Goal: Task Accomplishment & Management: Use online tool/utility

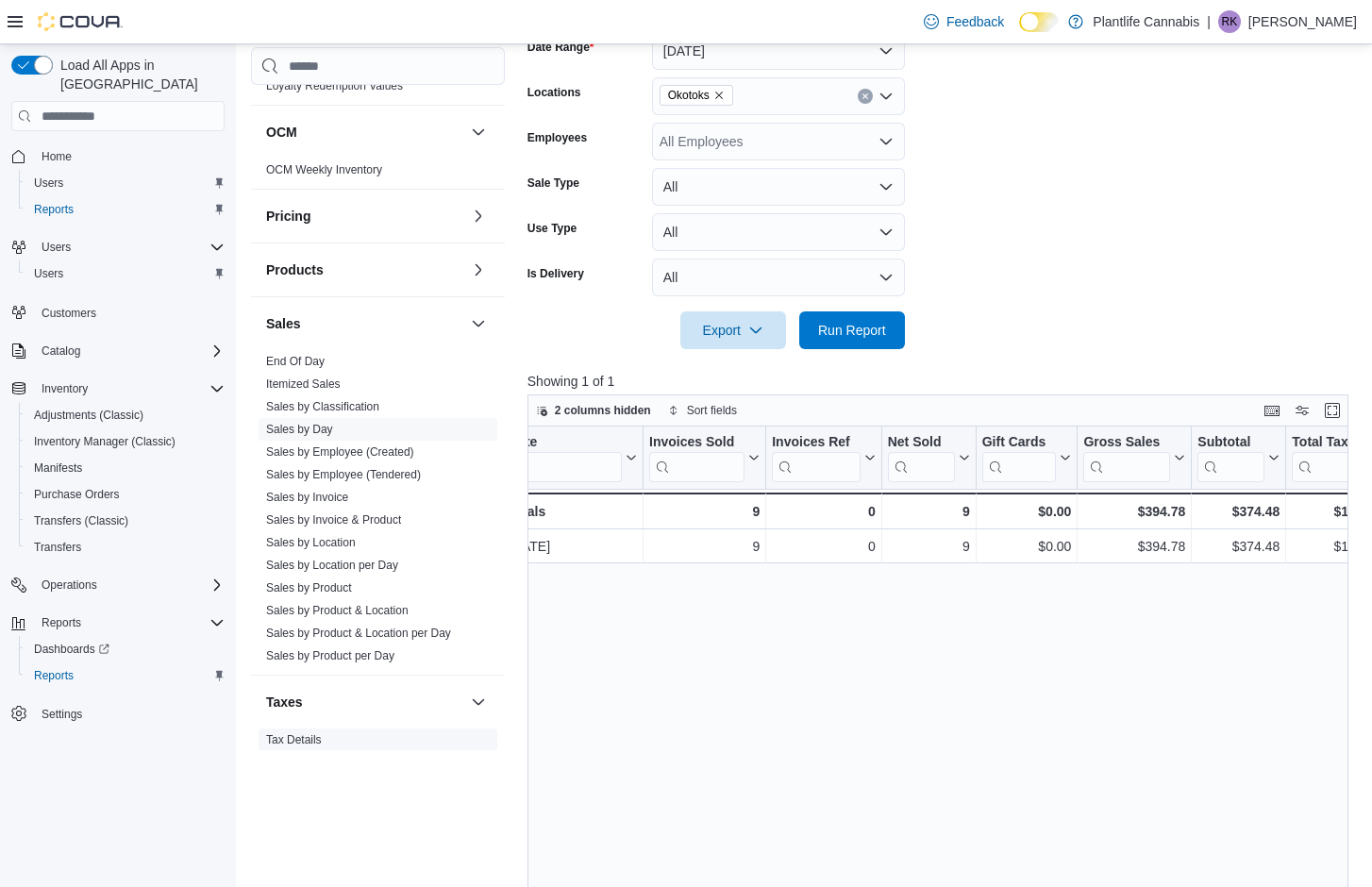
scroll to position [833, 0]
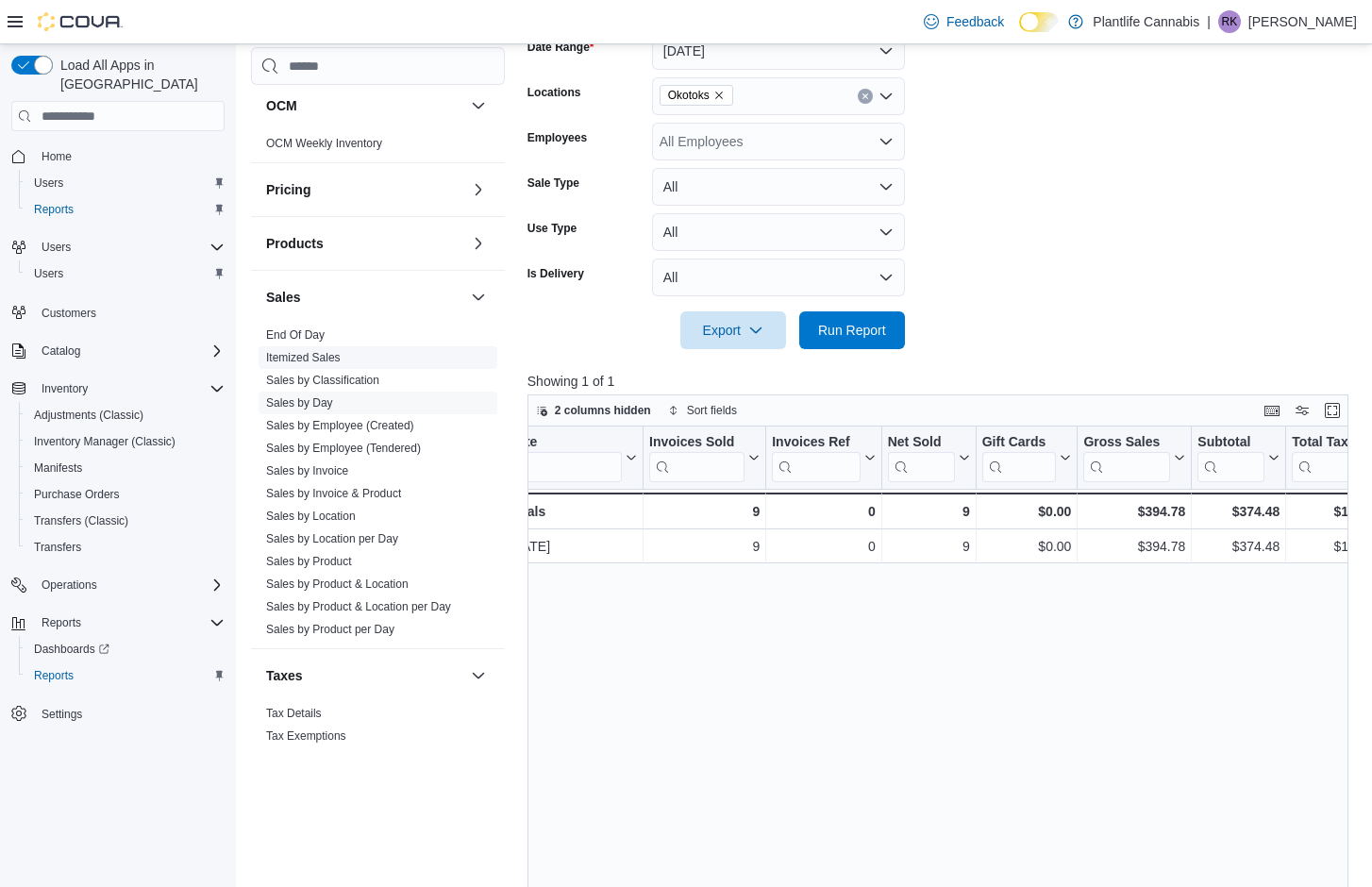
click at [326, 448] on link "Sales by Employee (Tendered)" at bounding box center [343, 448] width 154 height 14
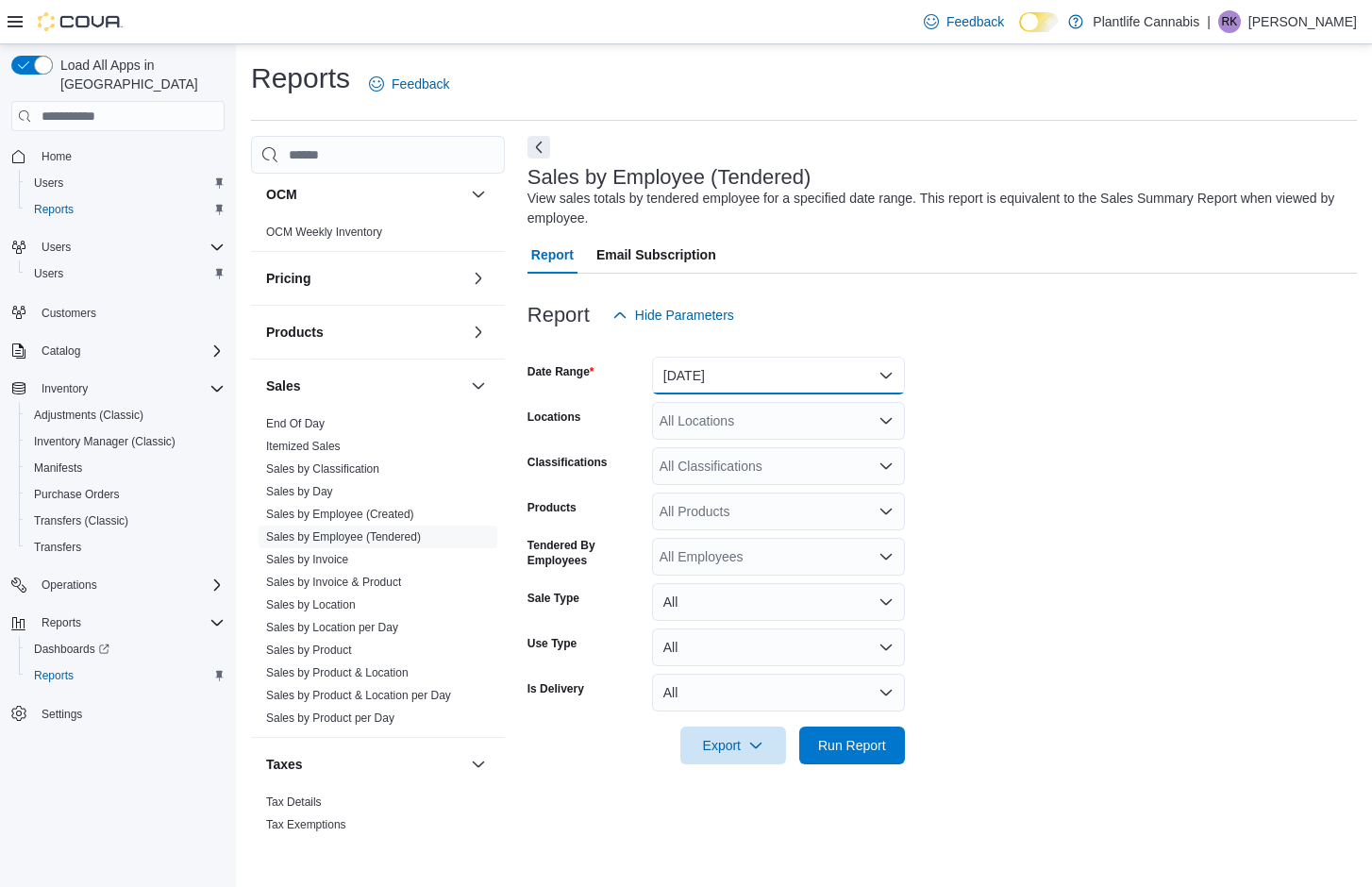
click at [847, 380] on button "[DATE]" at bounding box center [779, 375] width 252 height 38
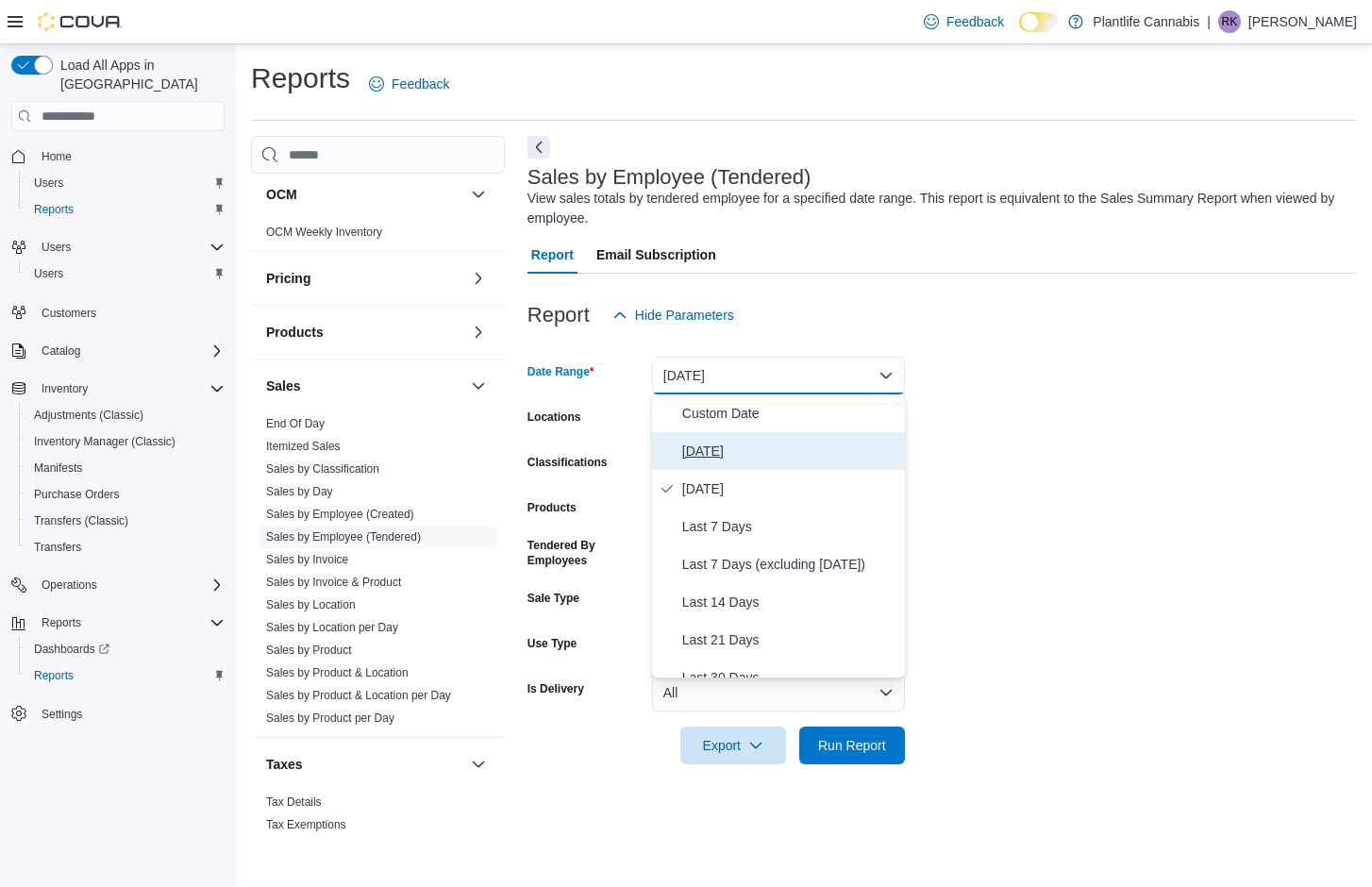
click at [719, 454] on span "[DATE]" at bounding box center [790, 450] width 216 height 22
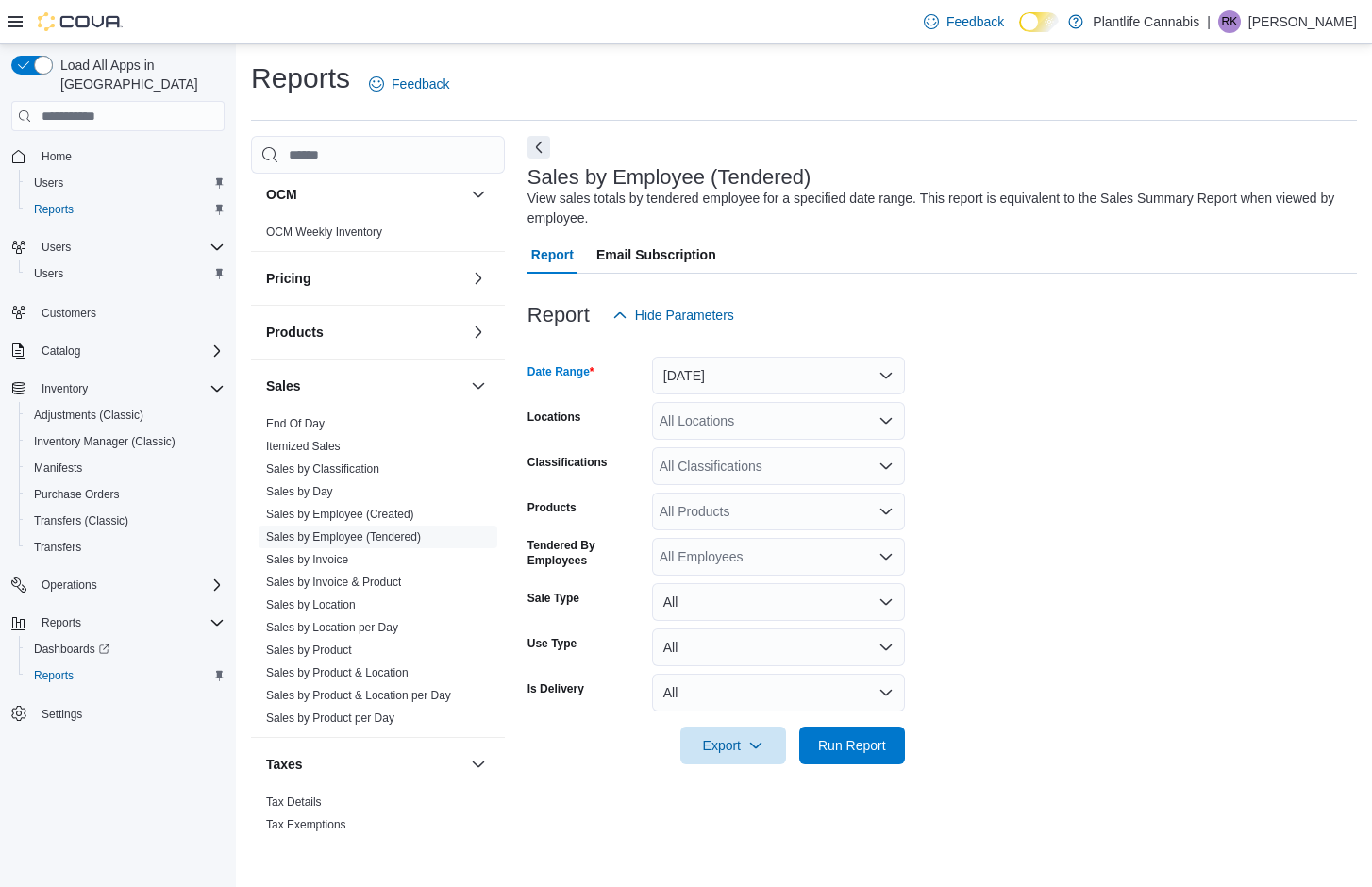
click at [795, 423] on div "All Locations" at bounding box center [779, 420] width 252 height 38
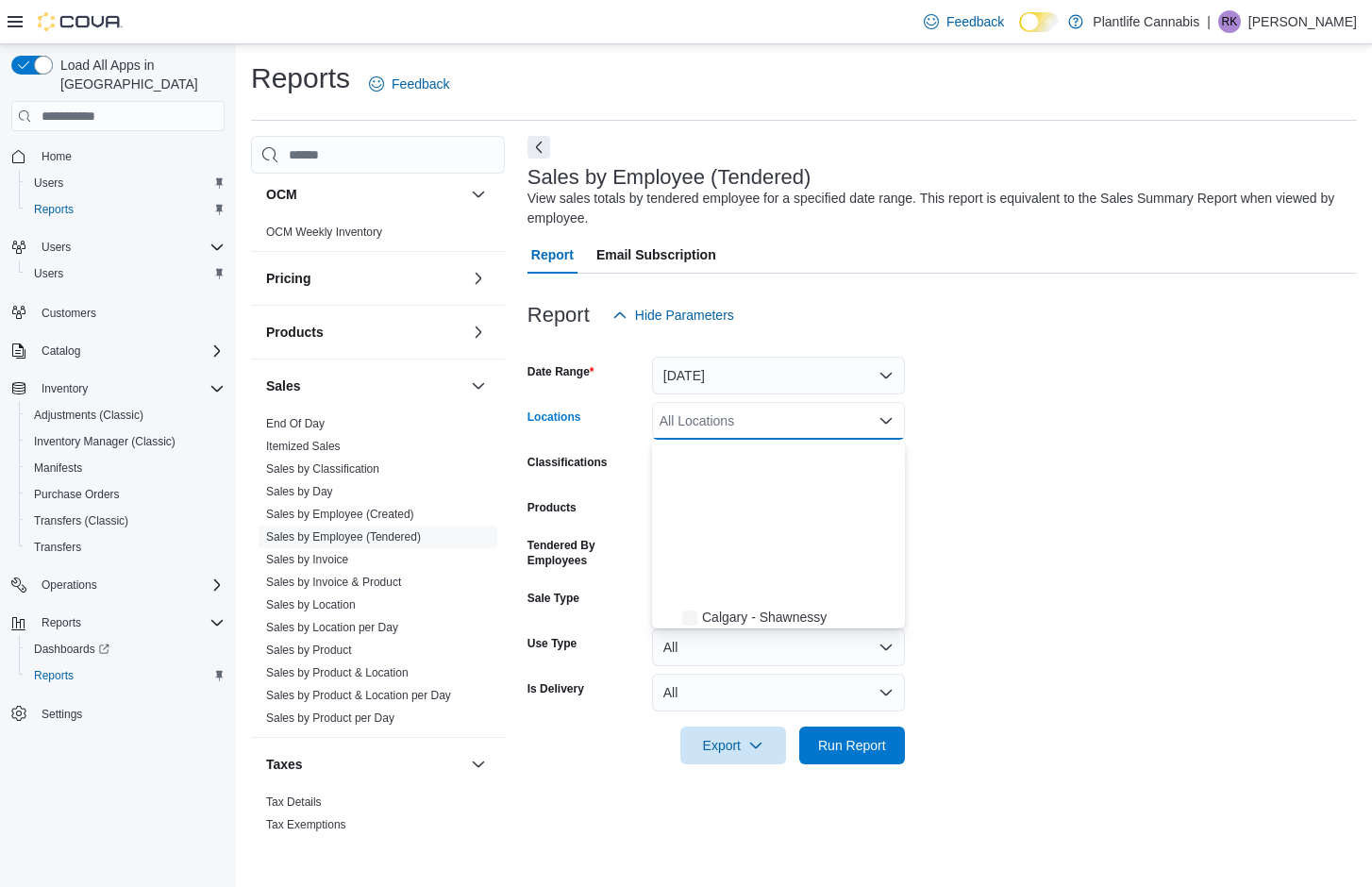
scroll to position [1124, 0]
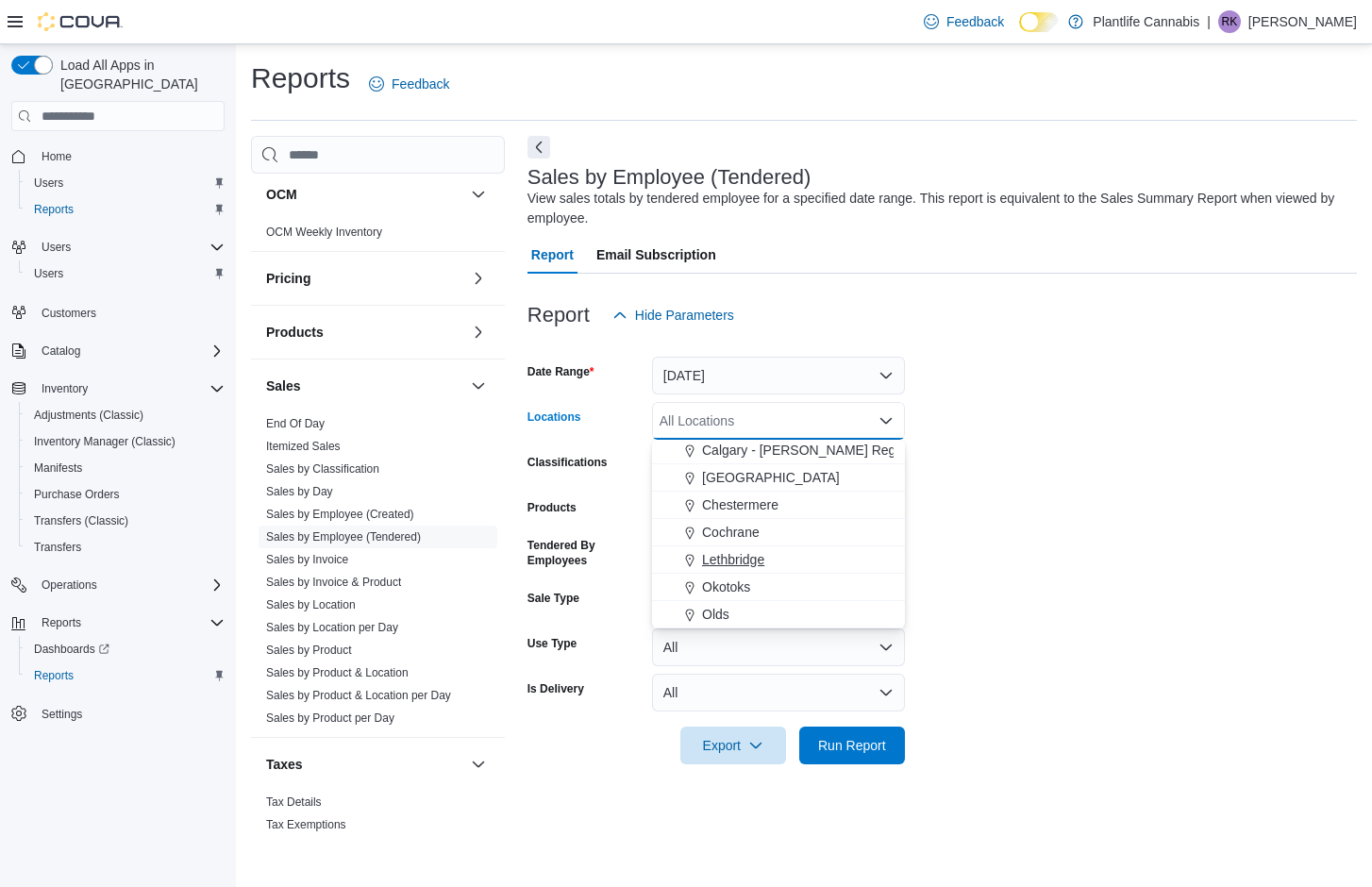
click at [740, 590] on span "Okotoks" at bounding box center [726, 586] width 49 height 18
click at [1203, 497] on form "Date Range [DATE] Locations [GEOGRAPHIC_DATA] Combo box. Selected. [GEOGRAPHIC_…" at bounding box center [942, 548] width 829 height 430
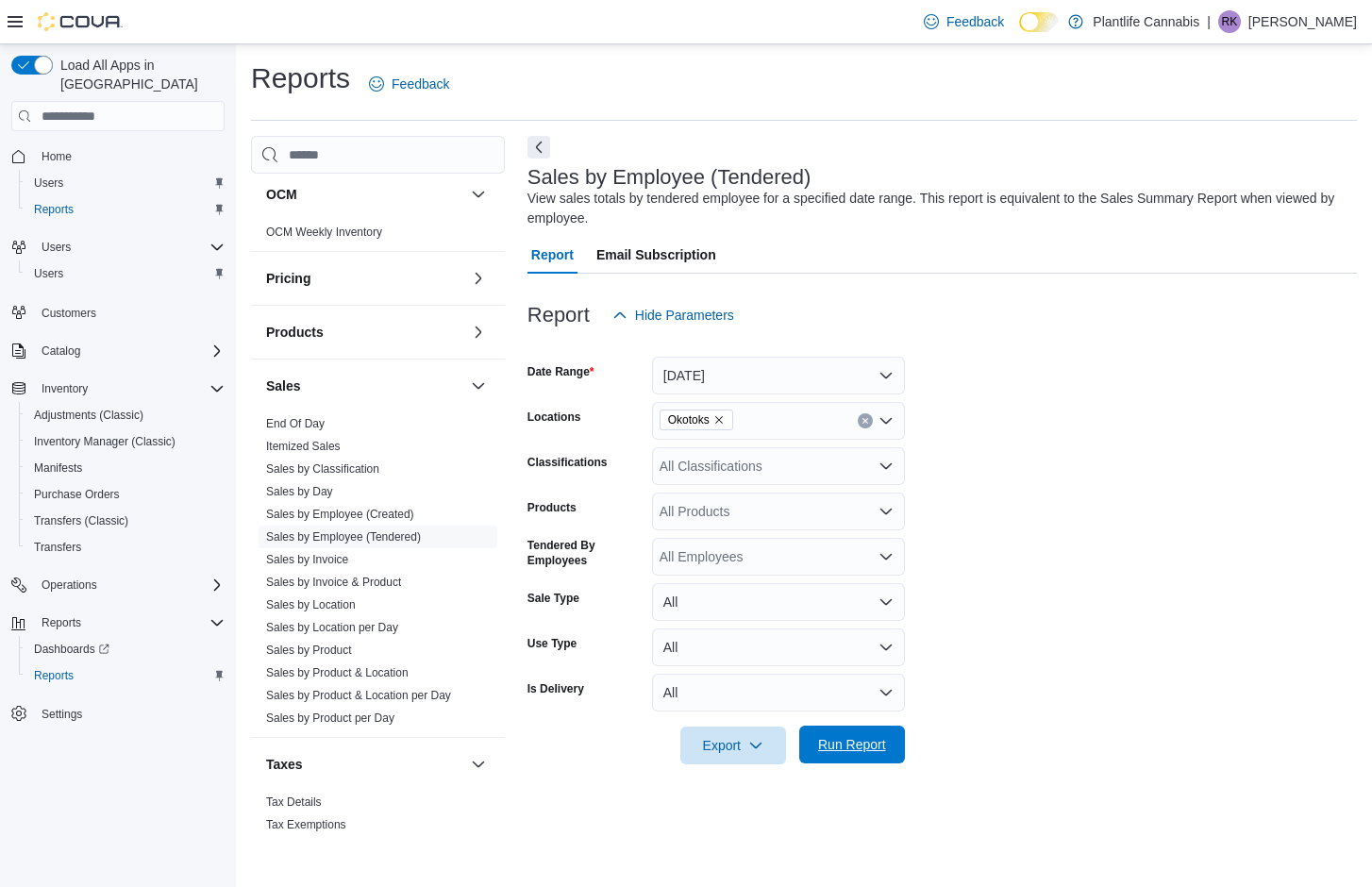
click at [852, 748] on span "Run Report" at bounding box center [853, 743] width 68 height 18
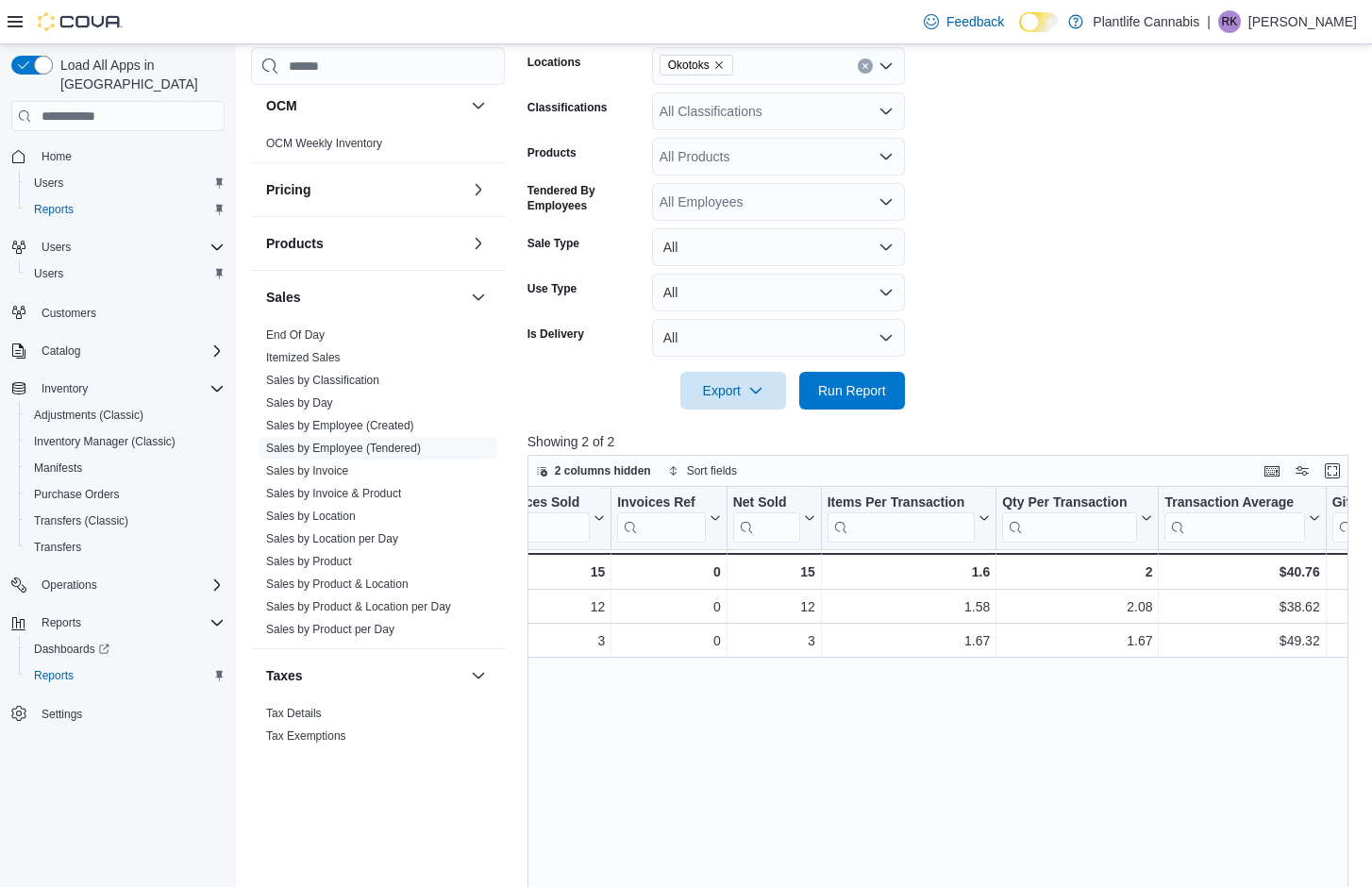
scroll to position [342, 0]
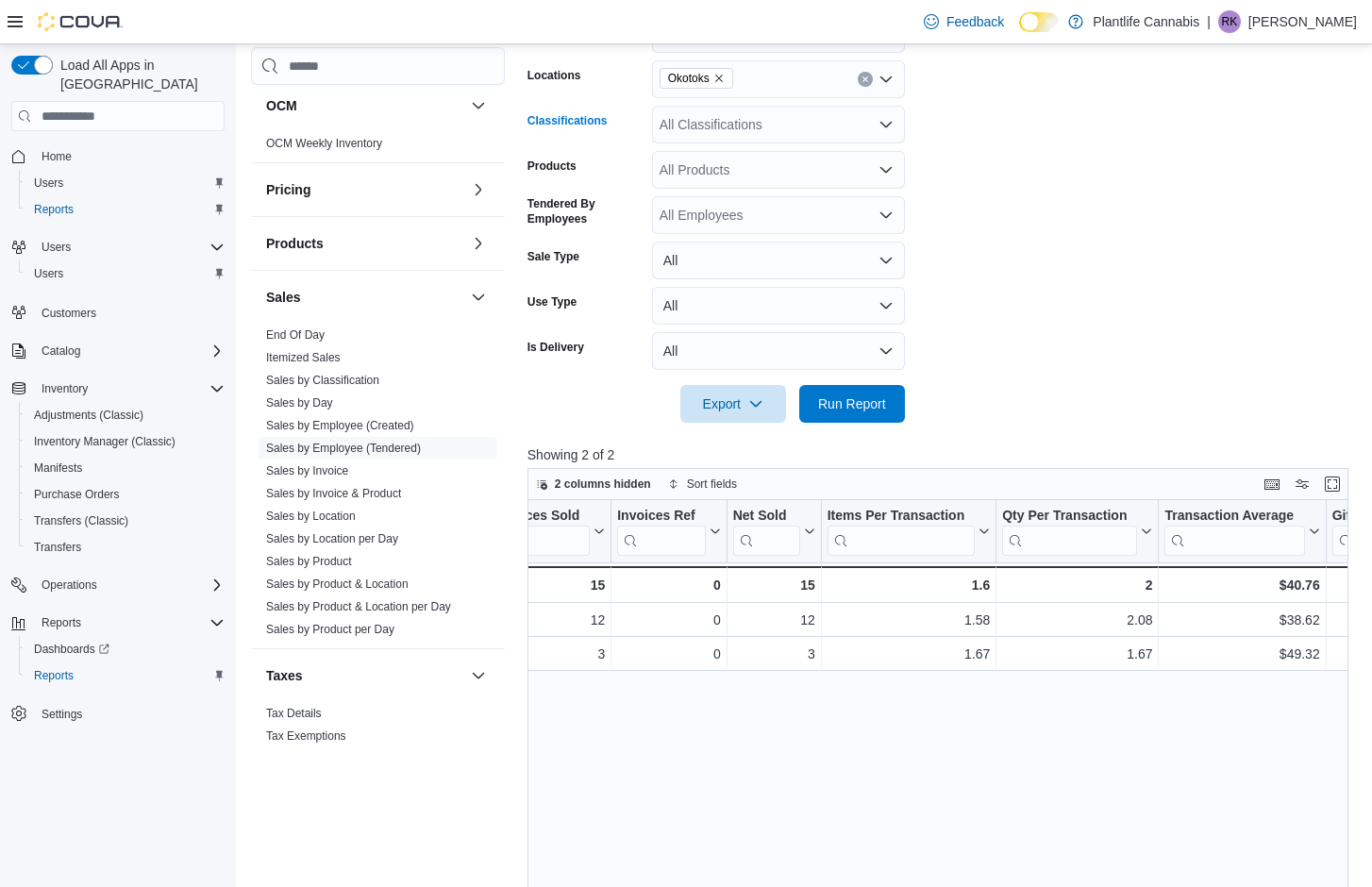
click at [812, 135] on div "All Classifications" at bounding box center [779, 124] width 252 height 38
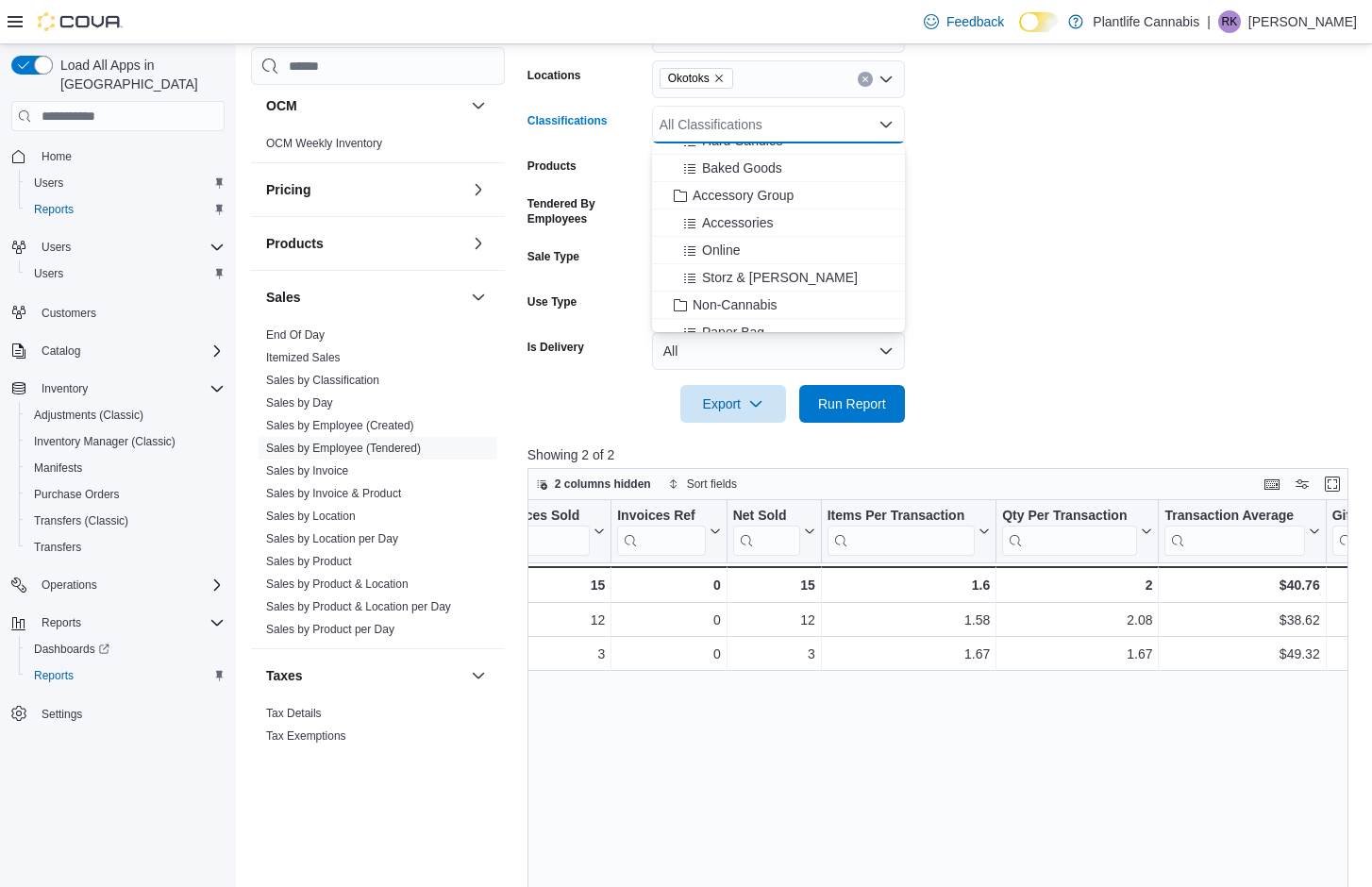
scroll to position [213, 0]
click at [750, 218] on span "Accessory Group" at bounding box center [743, 217] width 101 height 18
click at [830, 399] on span "Run Report" at bounding box center [853, 402] width 68 height 18
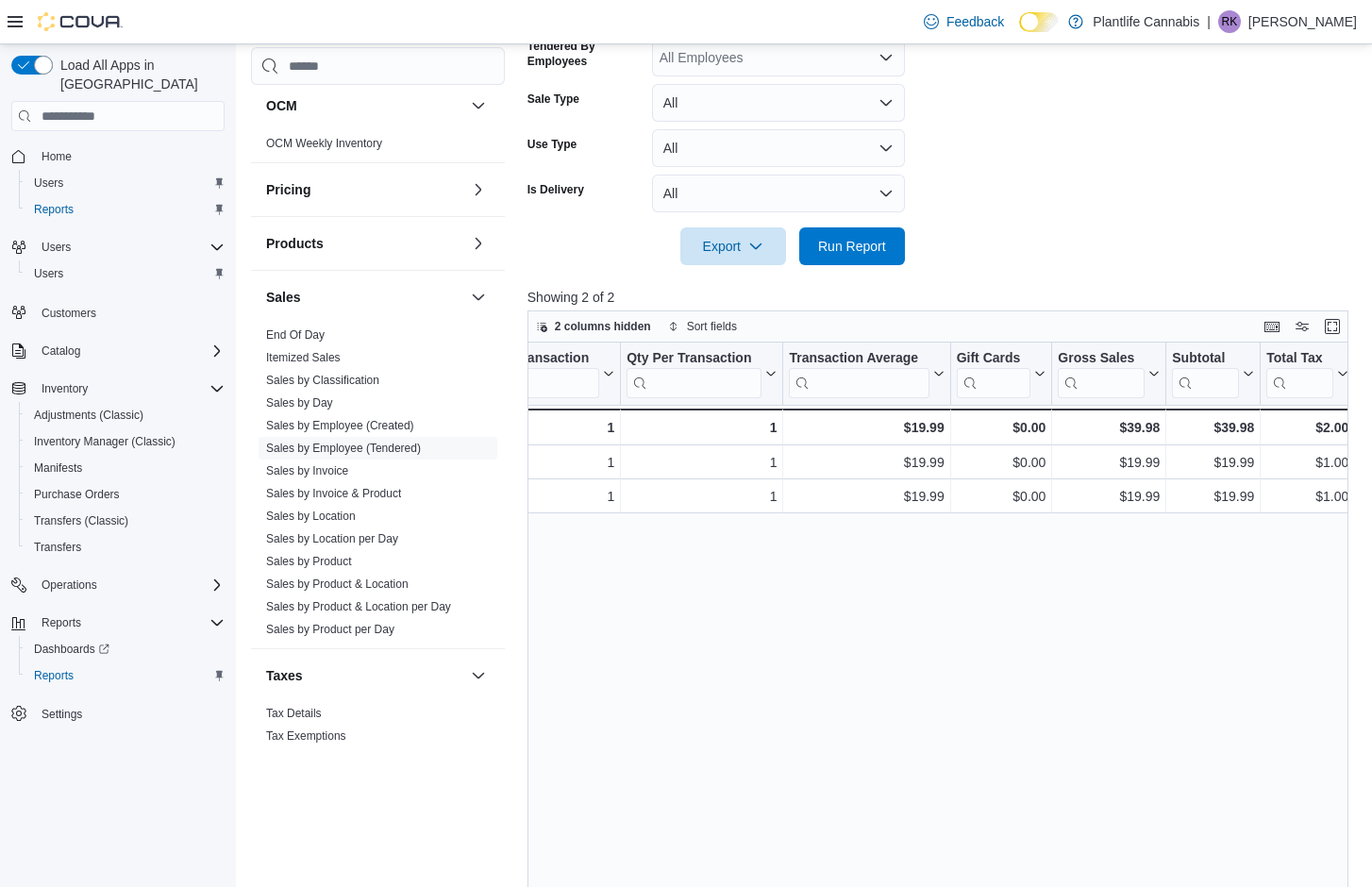
scroll to position [0, 625]
